Goal: Information Seeking & Learning: Check status

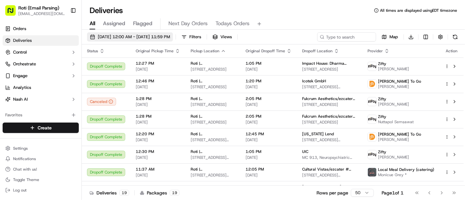
click at [170, 34] on span "[DATE] 12:00 AM - [DATE] 11:59 PM" at bounding box center [134, 37] width 72 height 6
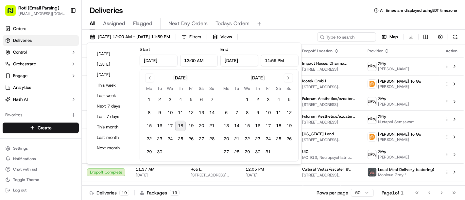
click at [181, 126] on button "18" at bounding box center [180, 126] width 10 height 10
type input "[DATE]"
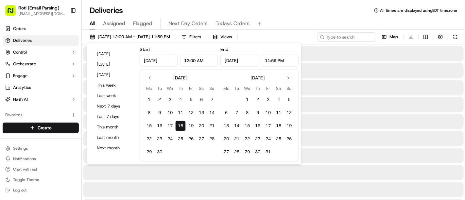
click at [181, 126] on button "18" at bounding box center [180, 126] width 10 height 10
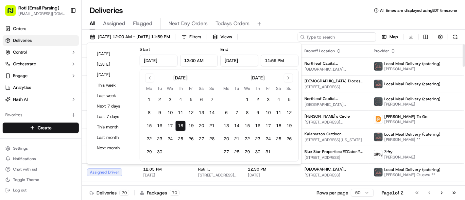
click at [331, 35] on input at bounding box center [337, 36] width 78 height 9
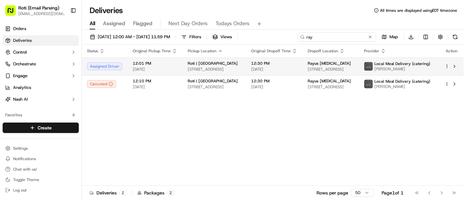
type input "ray"
click at [449, 64] on html "Roti (Email Parsing) [EMAIL_ADDRESS][DOMAIN_NAME] Toggle Sidebar Orders Deliver…" at bounding box center [232, 100] width 465 height 200
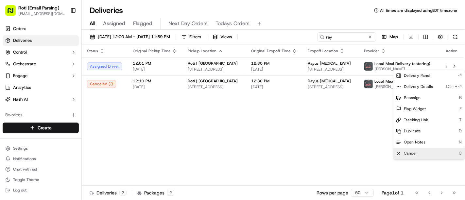
click at [416, 153] on span "Cancel" at bounding box center [410, 153] width 13 height 5
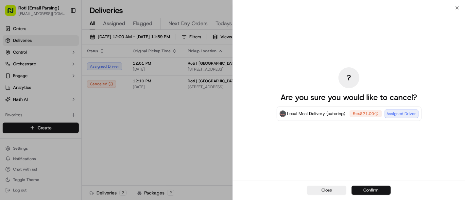
click at [372, 192] on button "Confirm" at bounding box center [371, 190] width 39 height 9
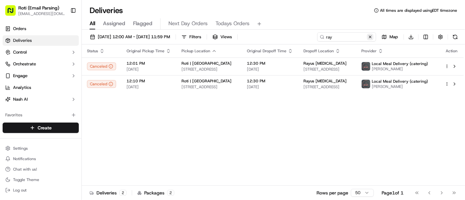
click at [373, 35] on button at bounding box center [370, 37] width 7 height 7
